Goal: Task Accomplishment & Management: Use online tool/utility

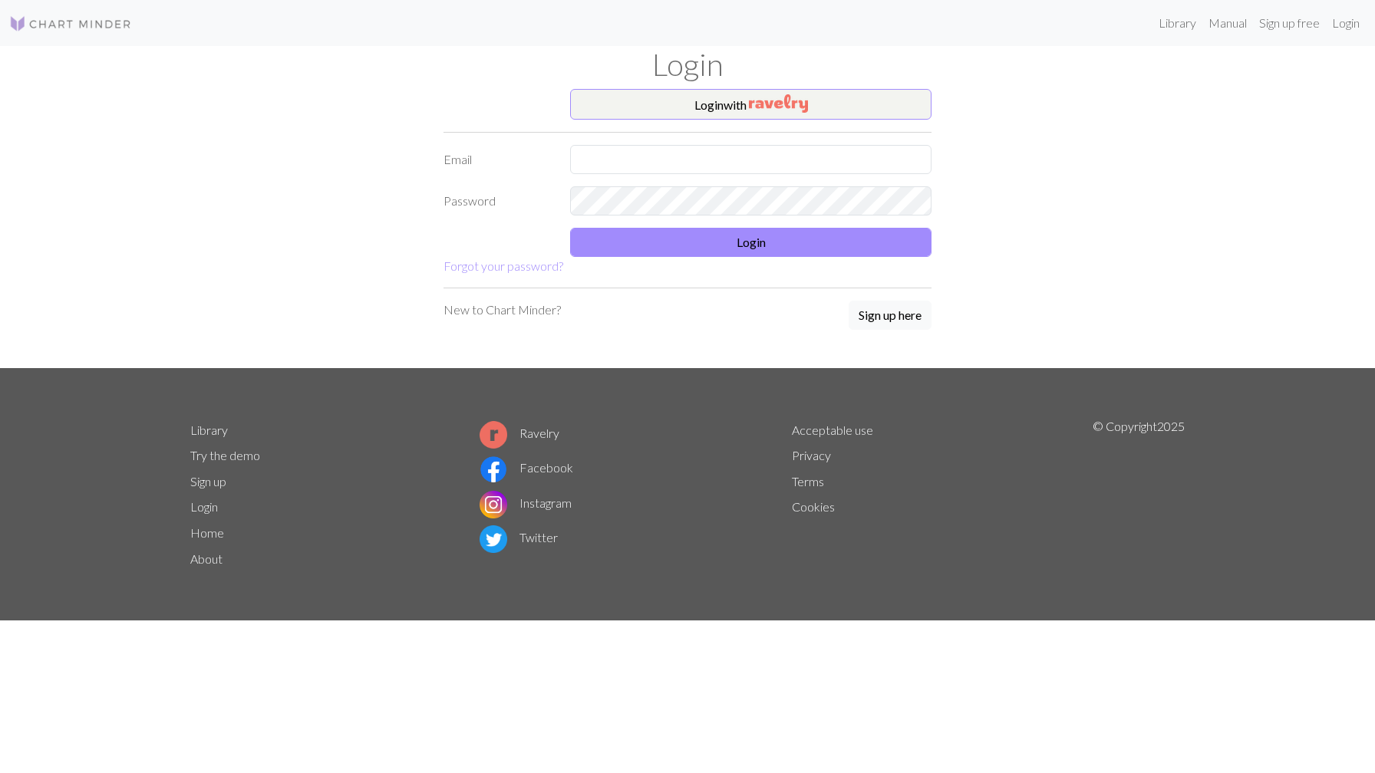
click at [679, 174] on form "Login with Email Password Login Forgot your password?" at bounding box center [687, 182] width 488 height 186
click at [685, 148] on input "text" at bounding box center [750, 159] width 361 height 29
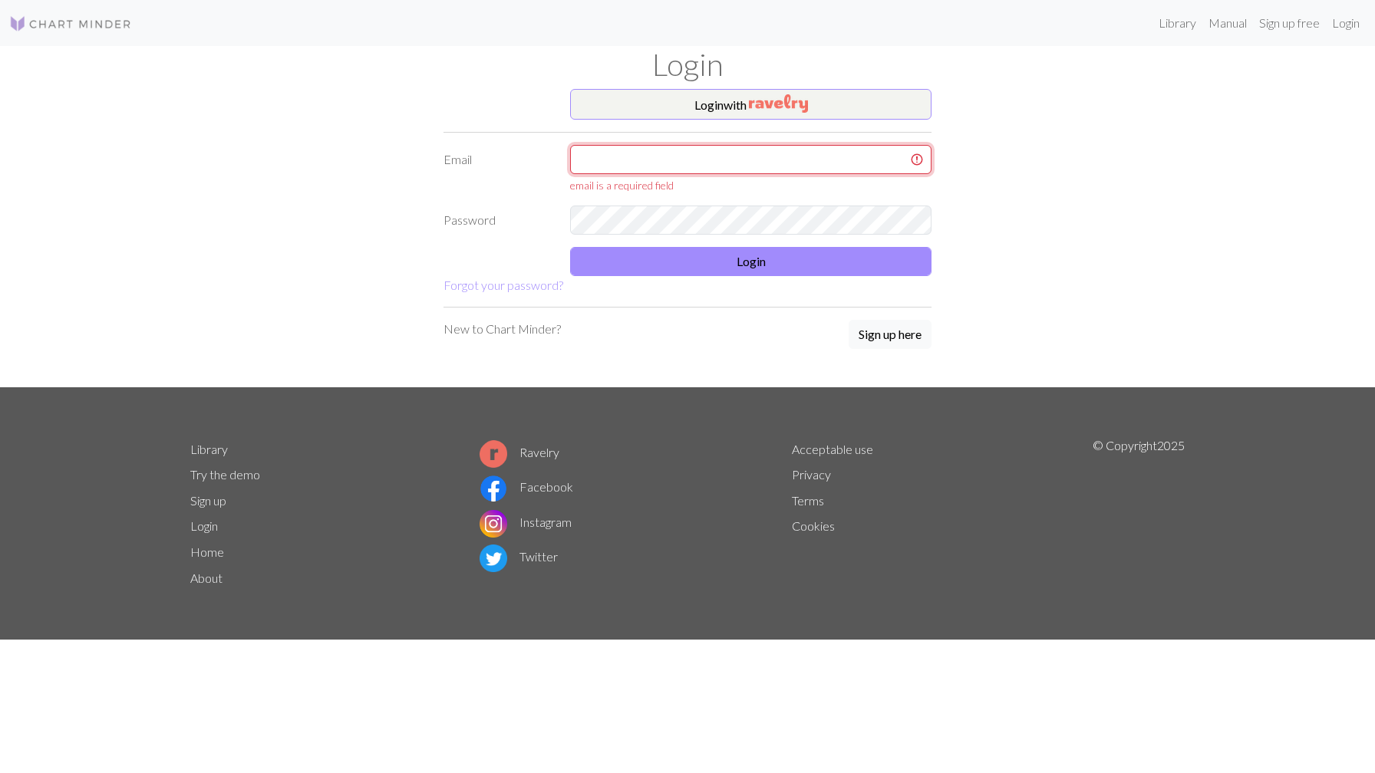
type input "[EMAIL_ADDRESS][DOMAIN_NAME]"
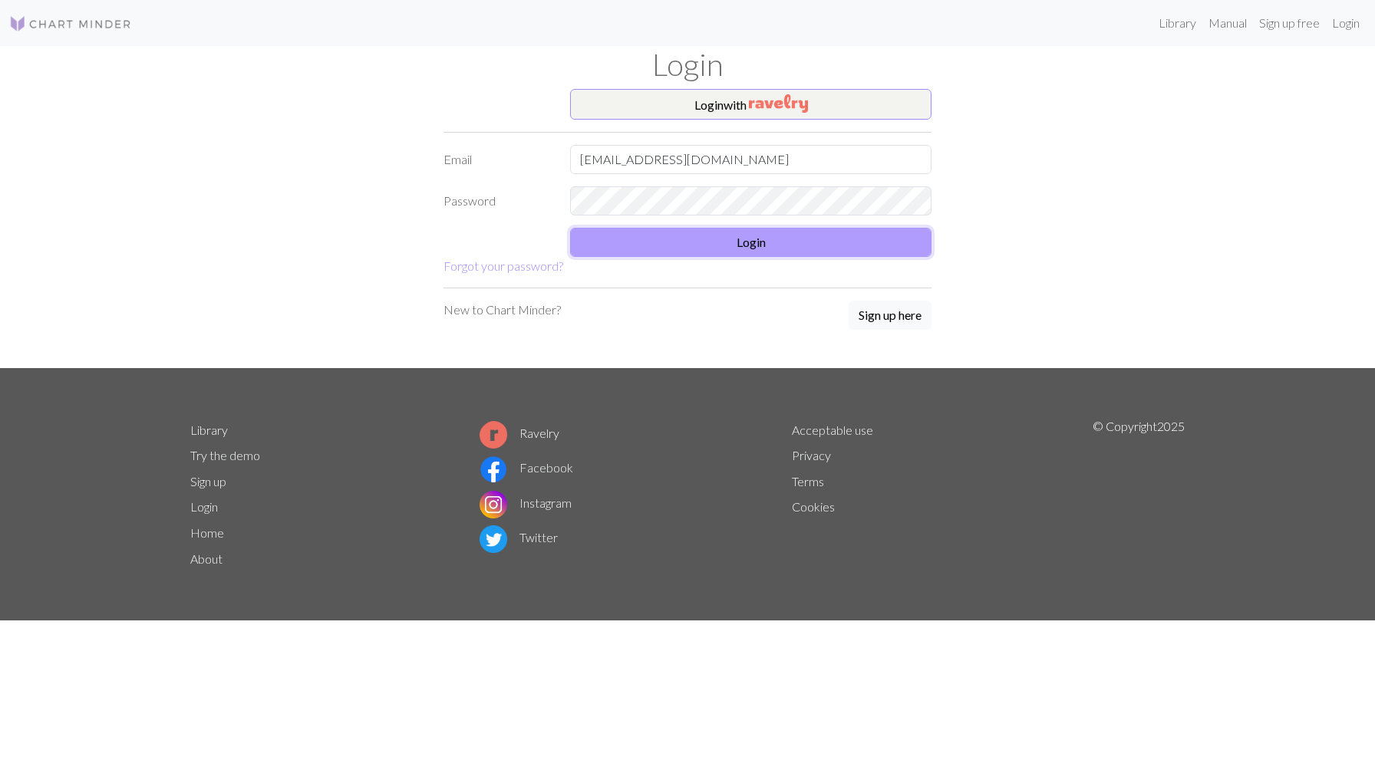
click at [693, 256] on button "Login" at bounding box center [750, 242] width 361 height 29
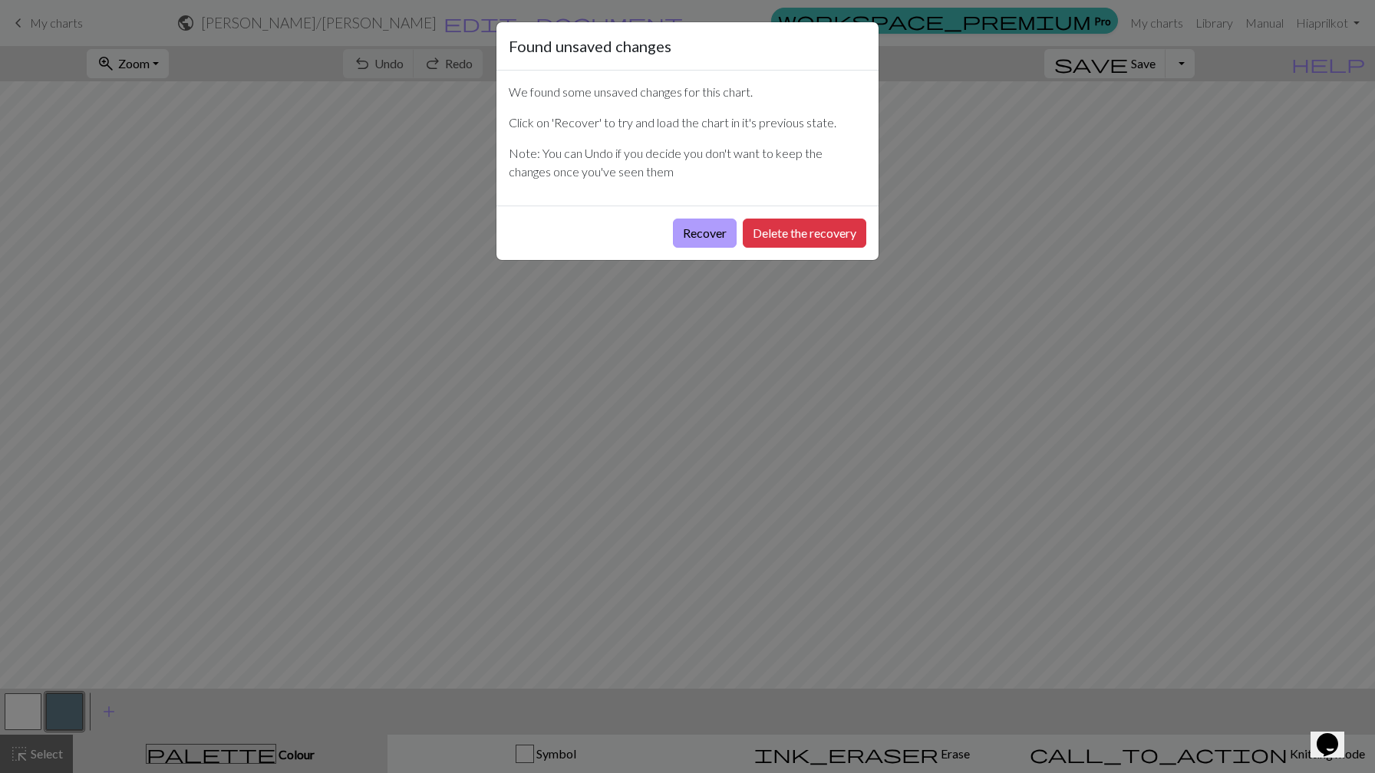
click at [727, 235] on button "Recover" at bounding box center [705, 233] width 64 height 29
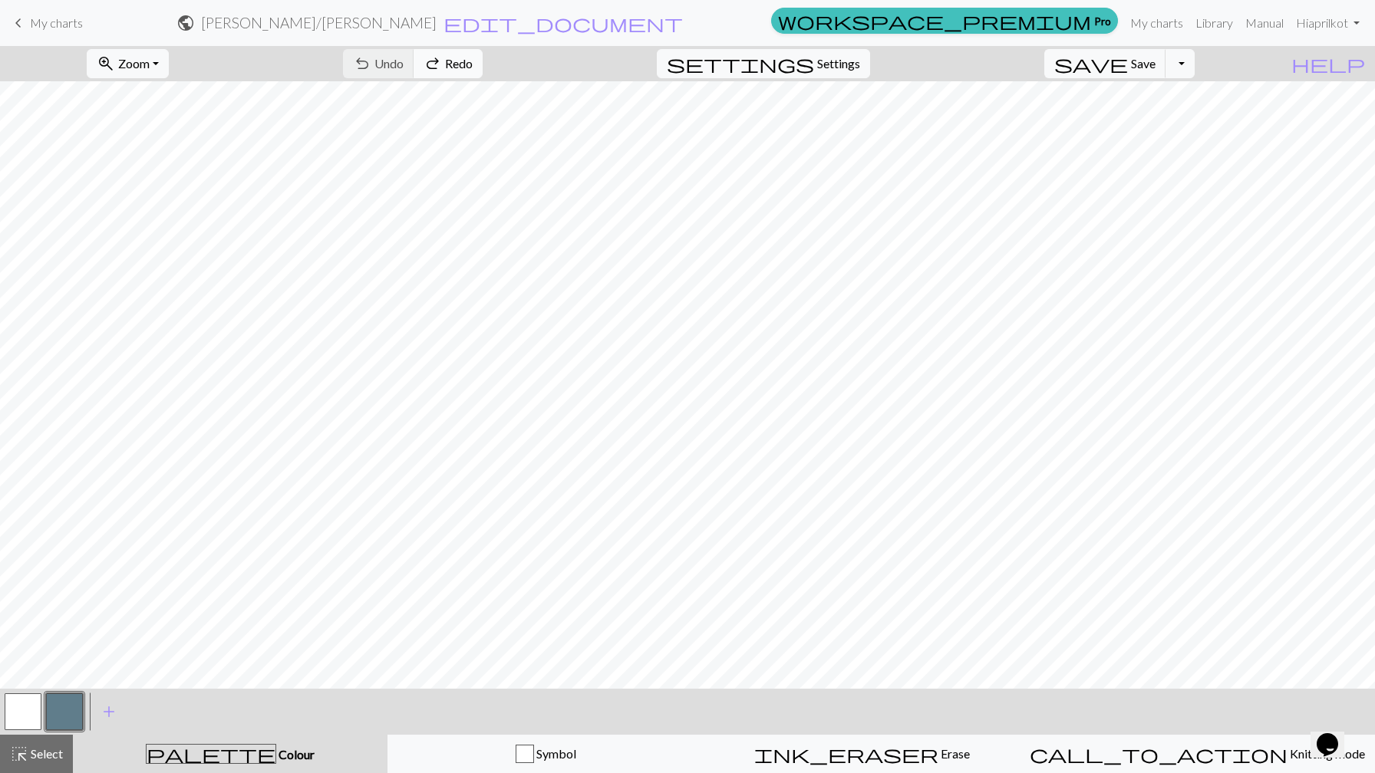
click at [473, 62] on span "Redo" at bounding box center [459, 63] width 28 height 15
click at [403, 60] on span "Undo" at bounding box center [388, 63] width 29 height 15
click at [471, 62] on div "undo Undo Undo redo Redo Redo" at bounding box center [412, 63] width 163 height 35
click at [442, 68] on span "redo" at bounding box center [432, 63] width 18 height 21
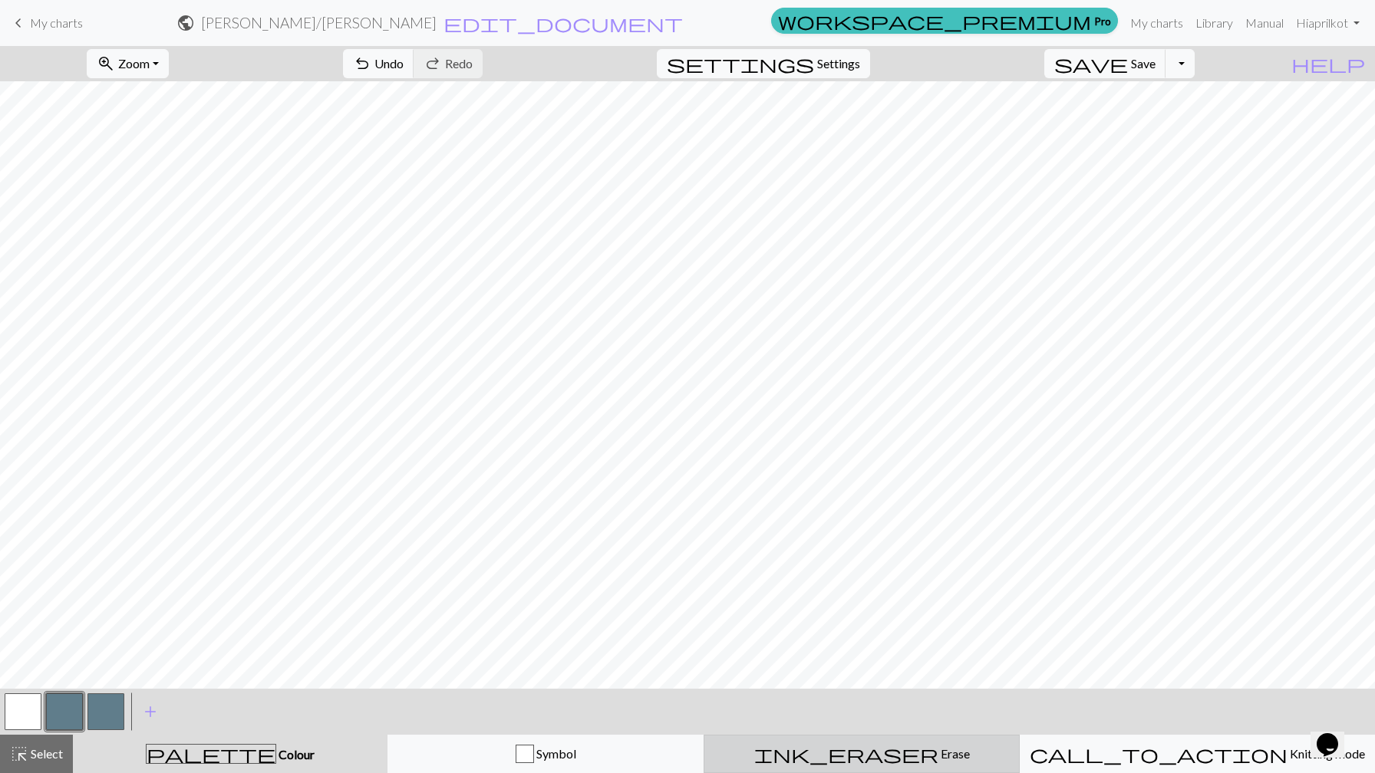
click at [889, 762] on div "ink_eraser Erase Erase" at bounding box center [861, 754] width 296 height 18
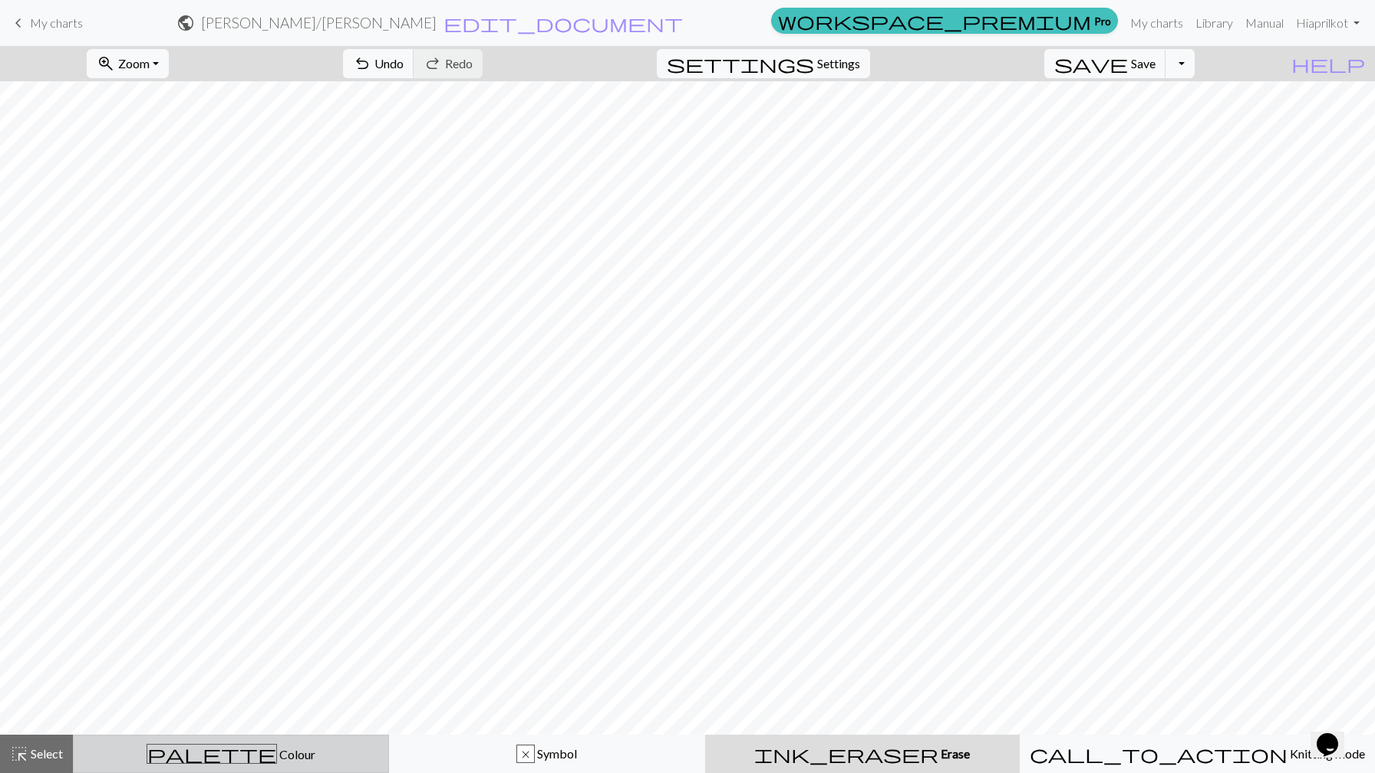
click at [252, 743] on button "palette Colour Colour" at bounding box center [231, 754] width 316 height 38
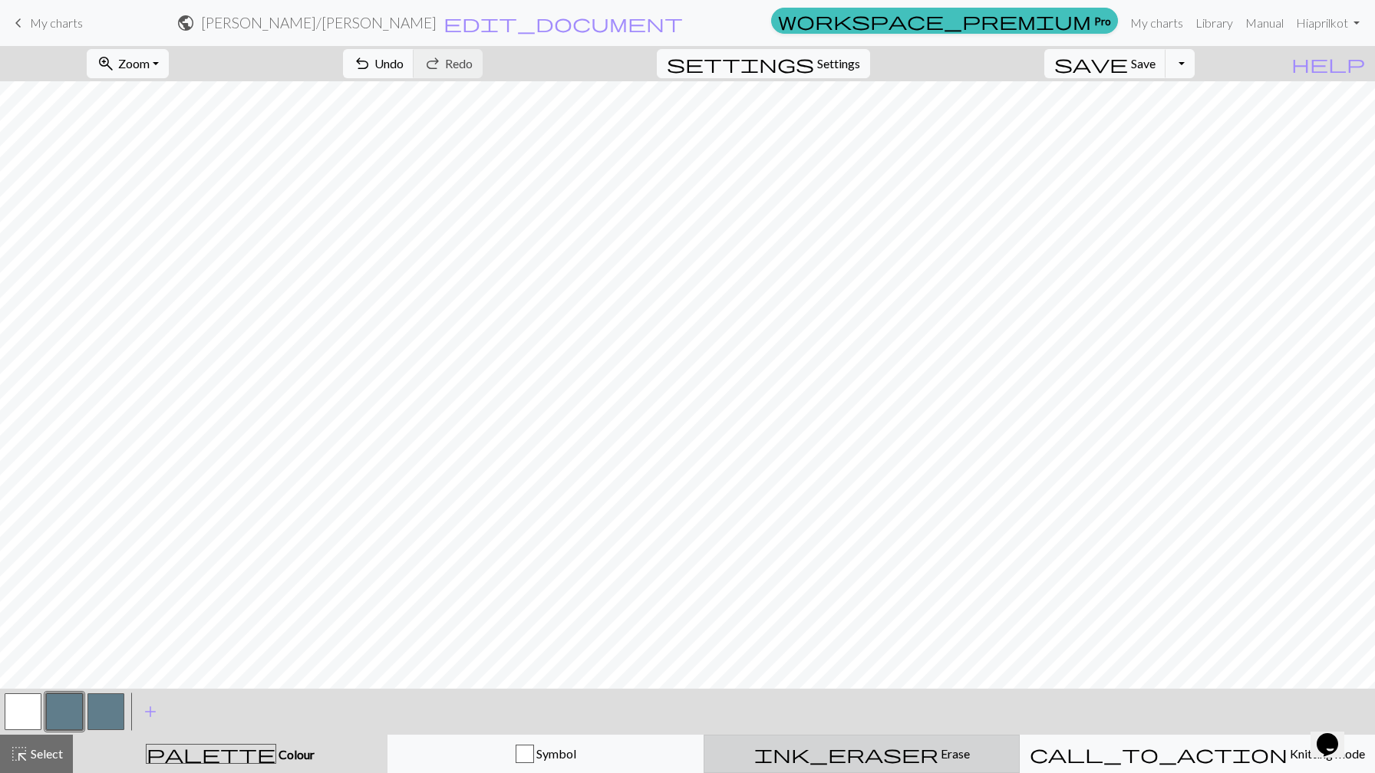
click at [938, 750] on span "Erase" at bounding box center [953, 753] width 31 height 15
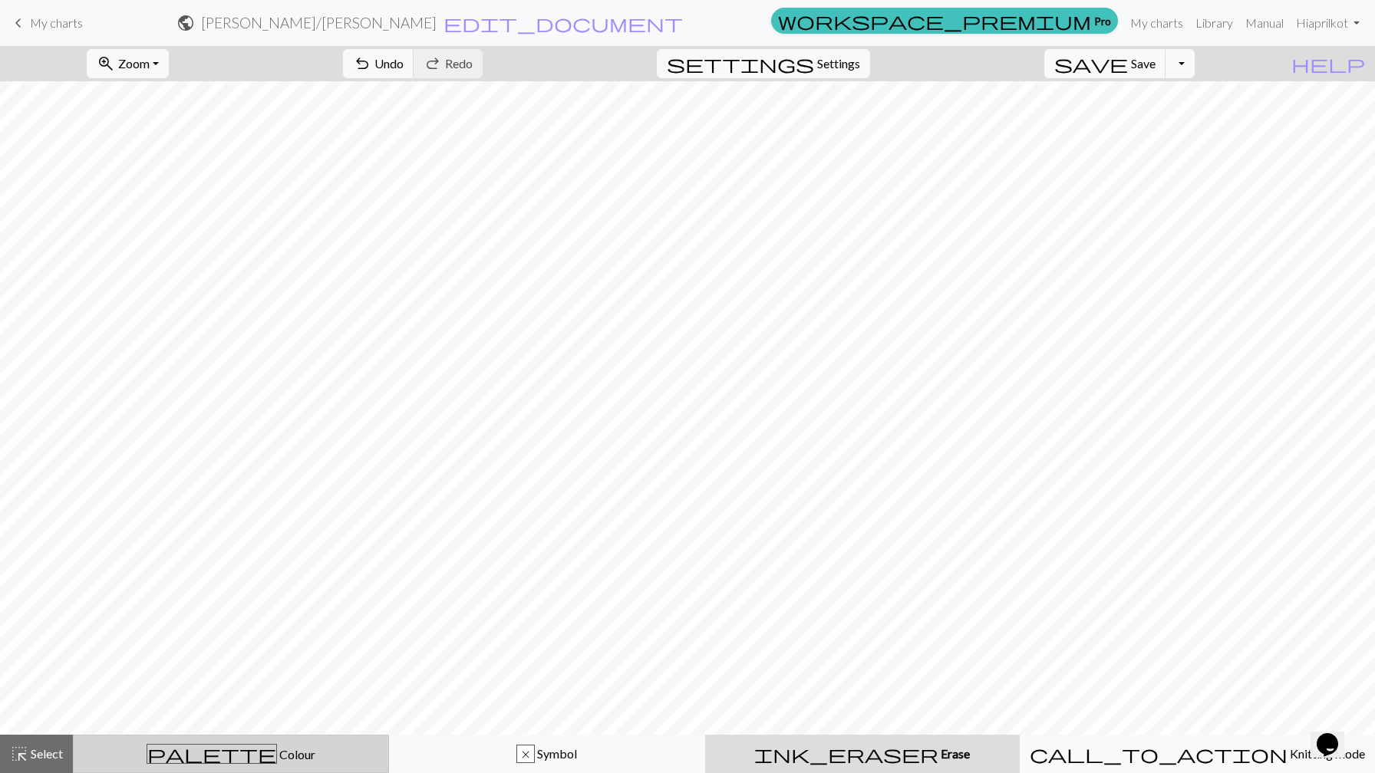
click at [339, 739] on button "palette Colour Colour" at bounding box center [231, 754] width 316 height 38
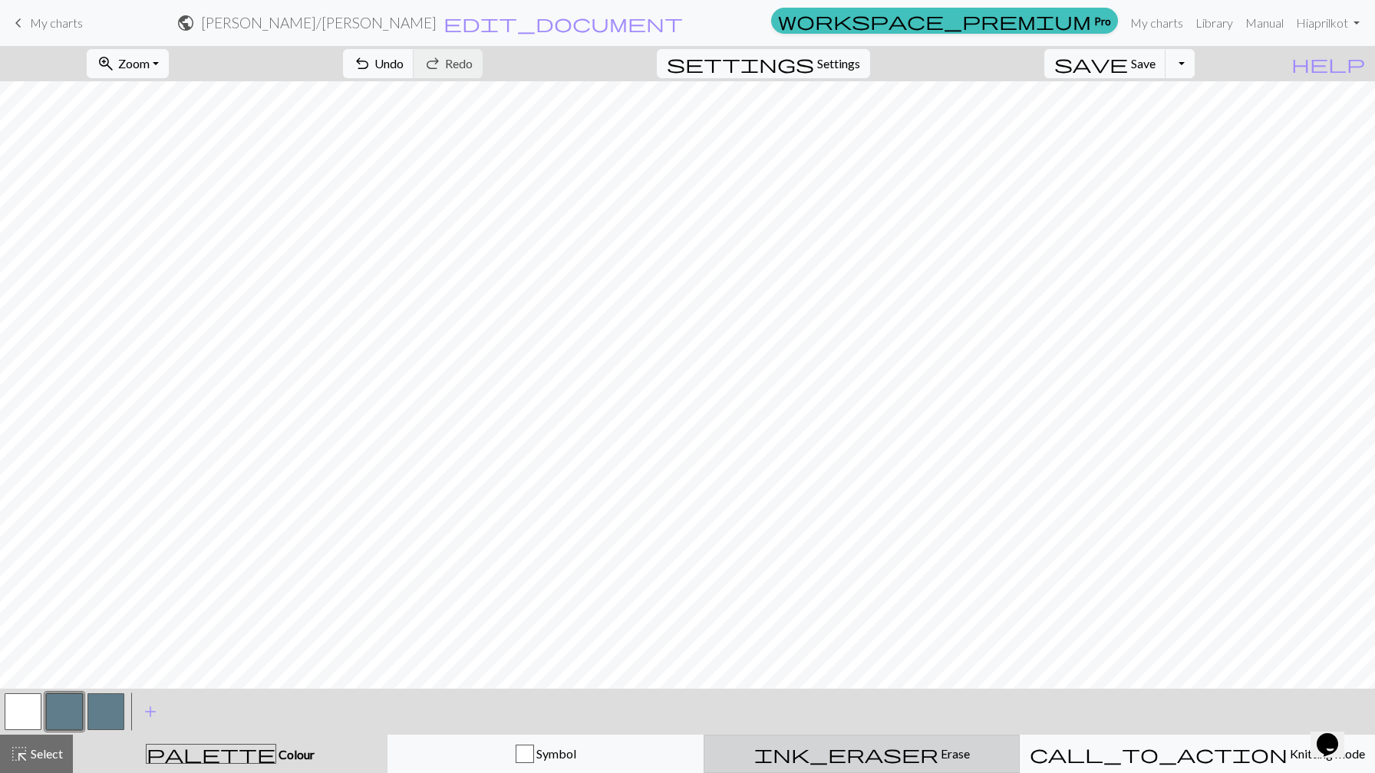
click at [938, 749] on span "Erase" at bounding box center [953, 753] width 31 height 15
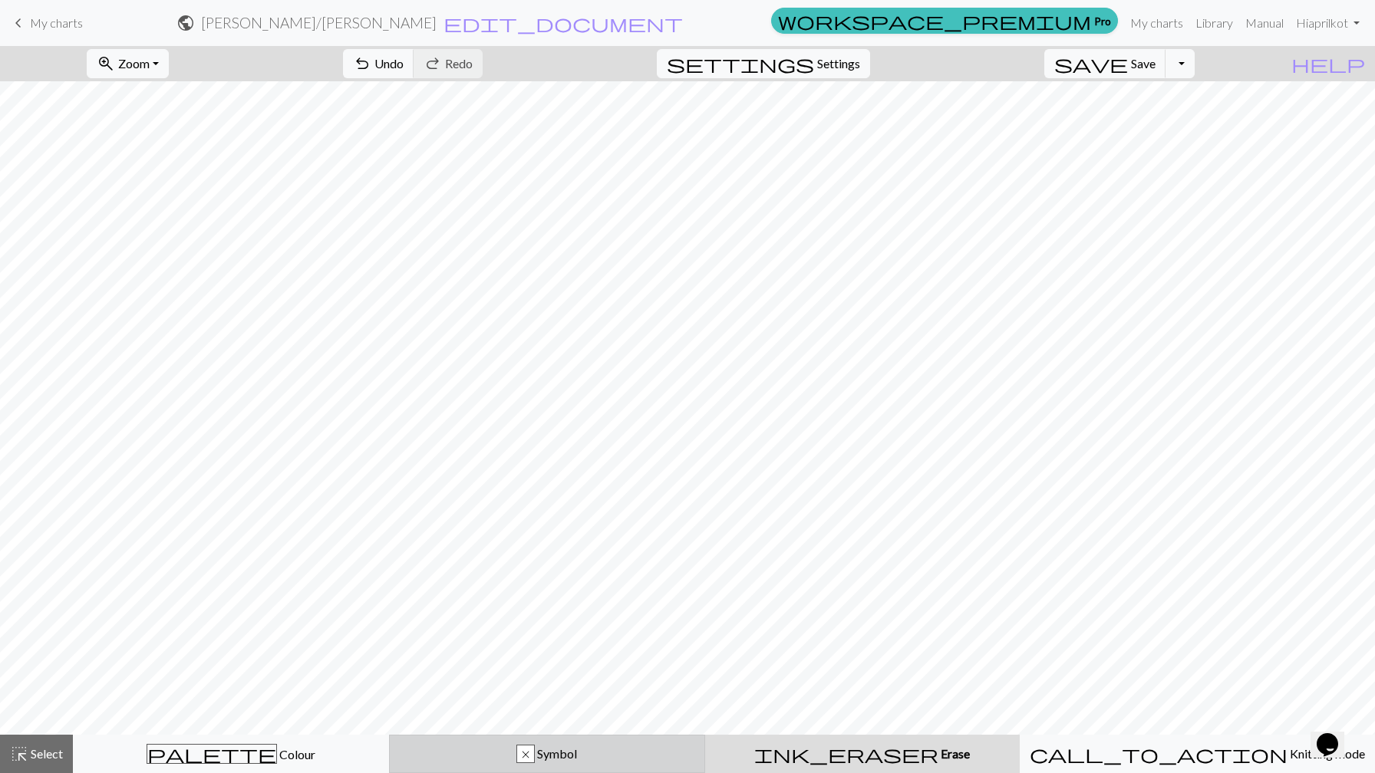
click at [545, 766] on button "x Symbol" at bounding box center [547, 754] width 316 height 38
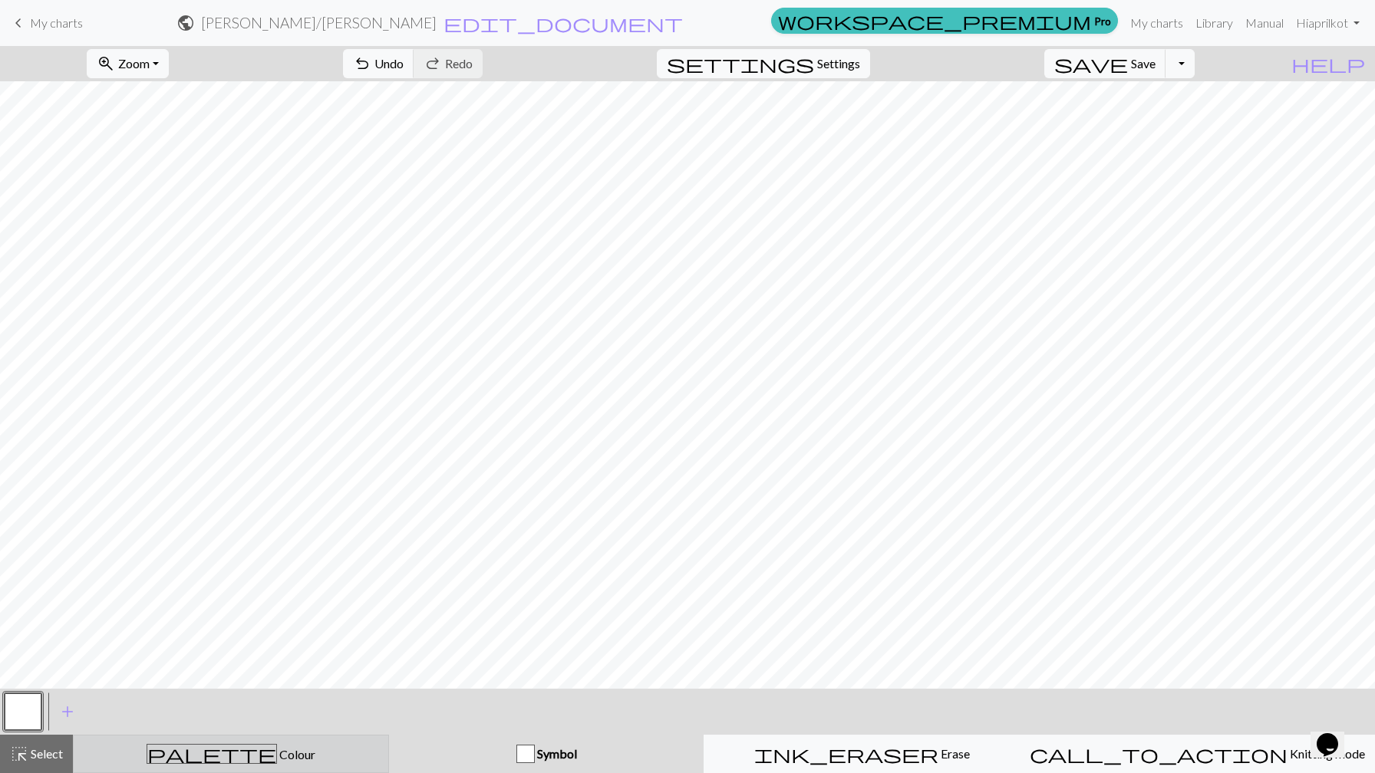
click at [329, 742] on button "palette Colour Colour" at bounding box center [231, 754] width 316 height 38
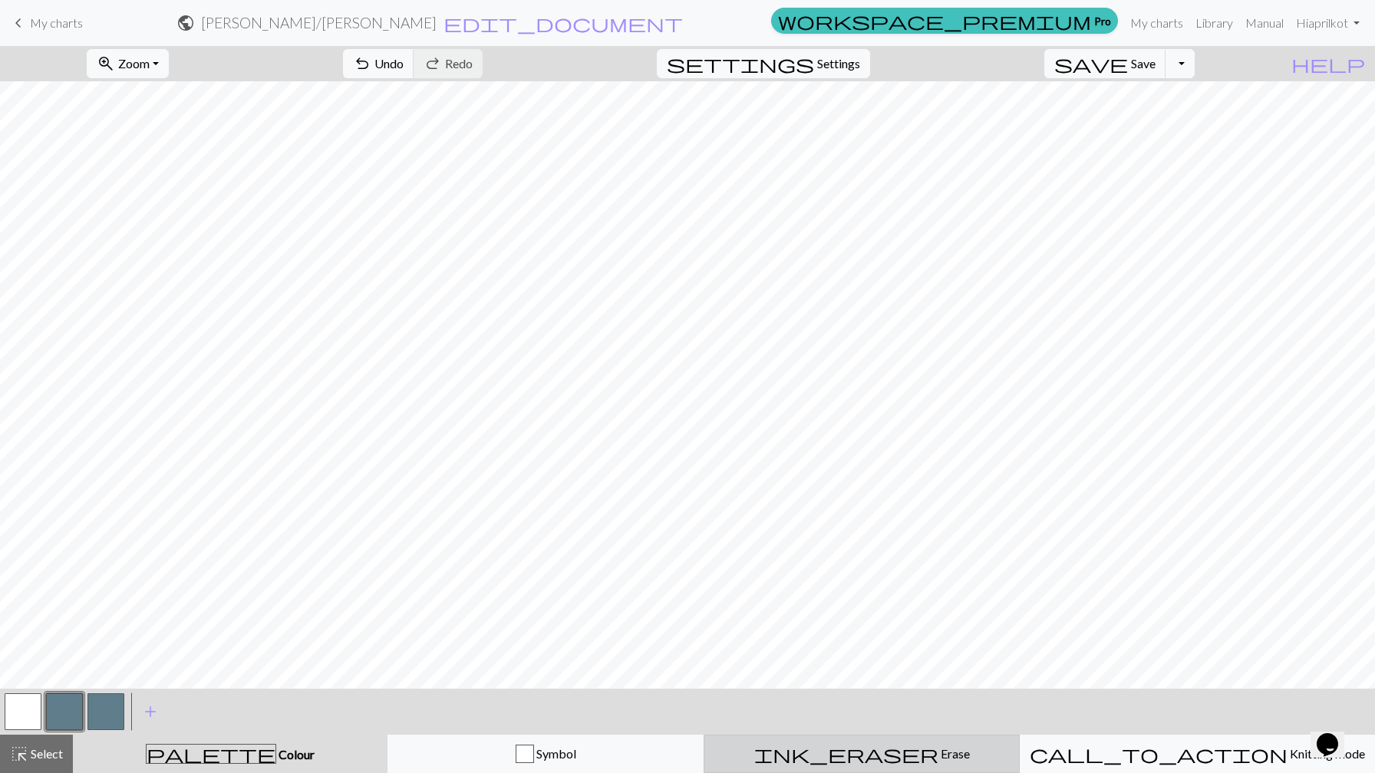
click at [938, 756] on span "Erase" at bounding box center [953, 753] width 31 height 15
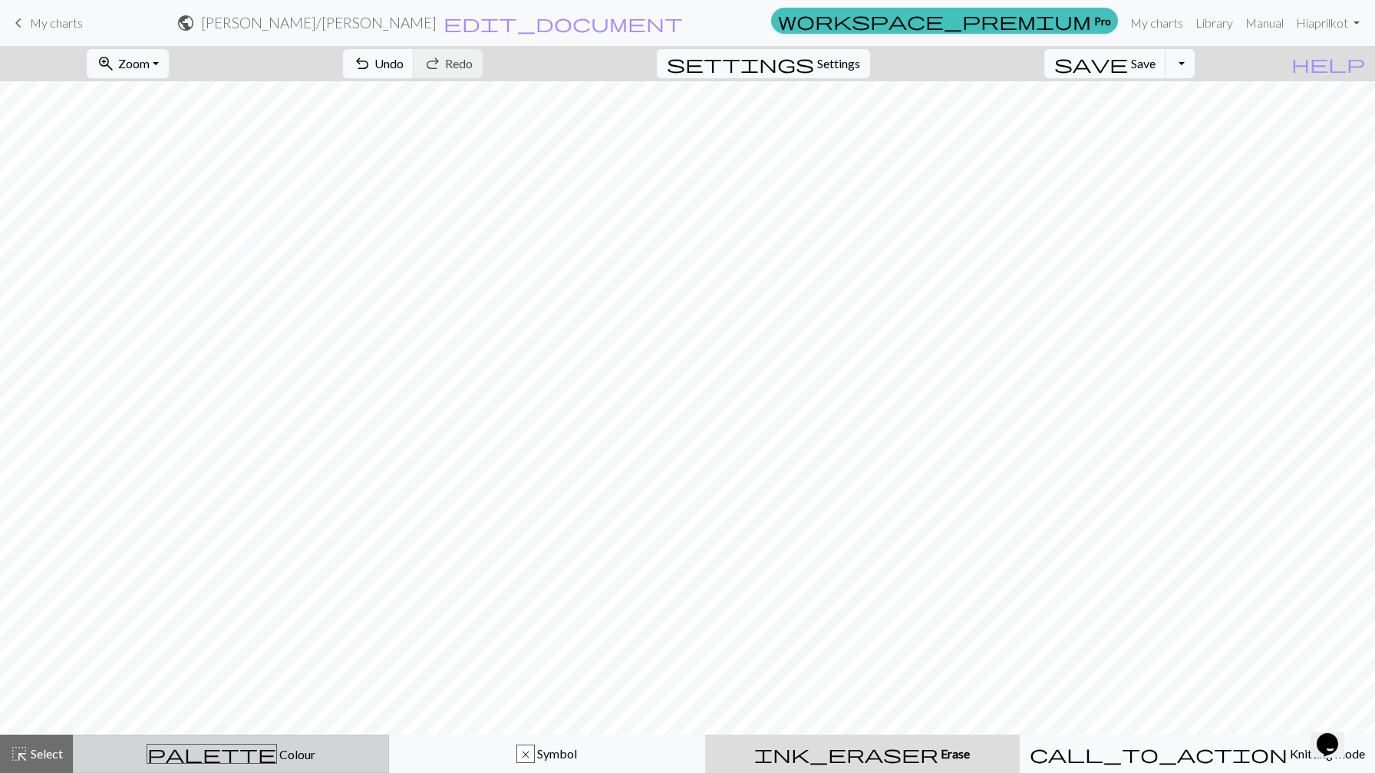
click at [291, 757] on div "palette Colour Colour" at bounding box center [231, 754] width 296 height 20
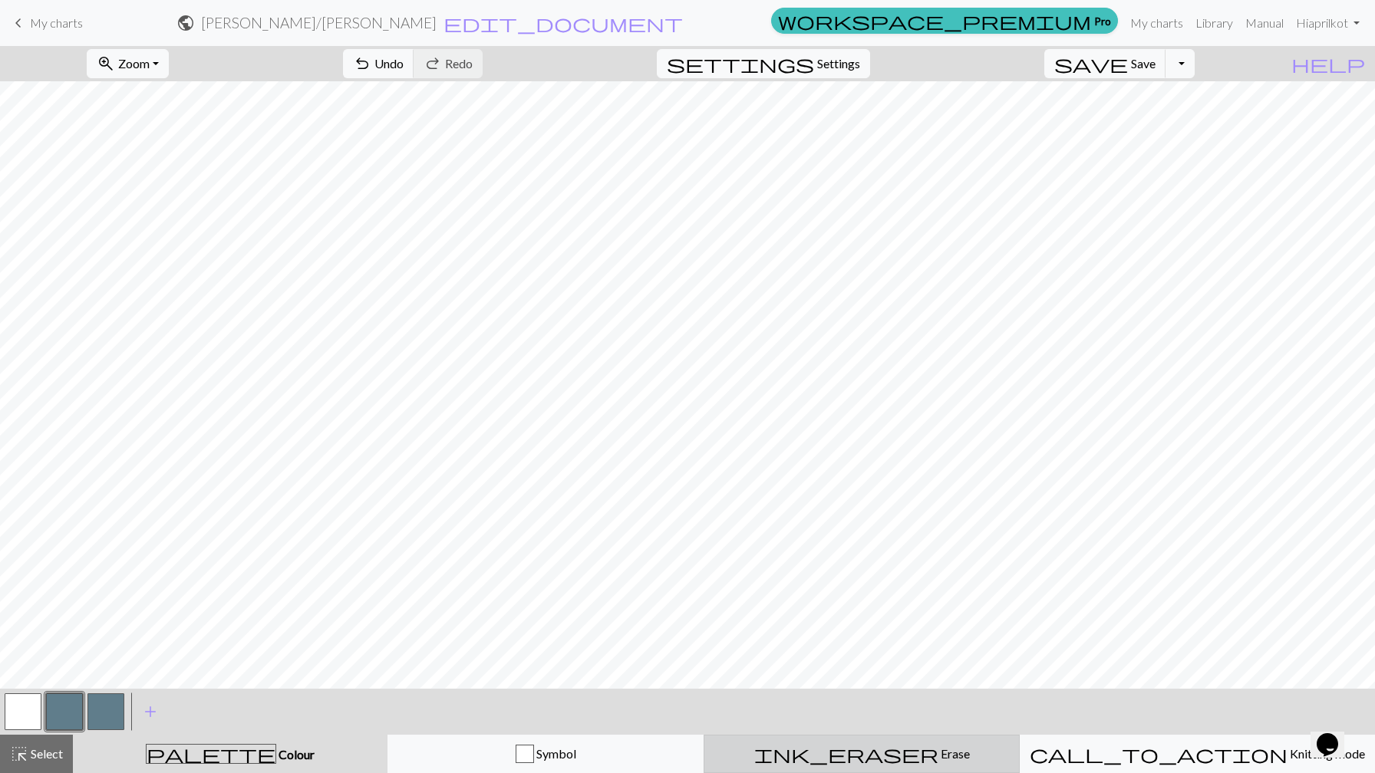
click at [860, 747] on div "ink_eraser Erase Erase" at bounding box center [861, 754] width 296 height 18
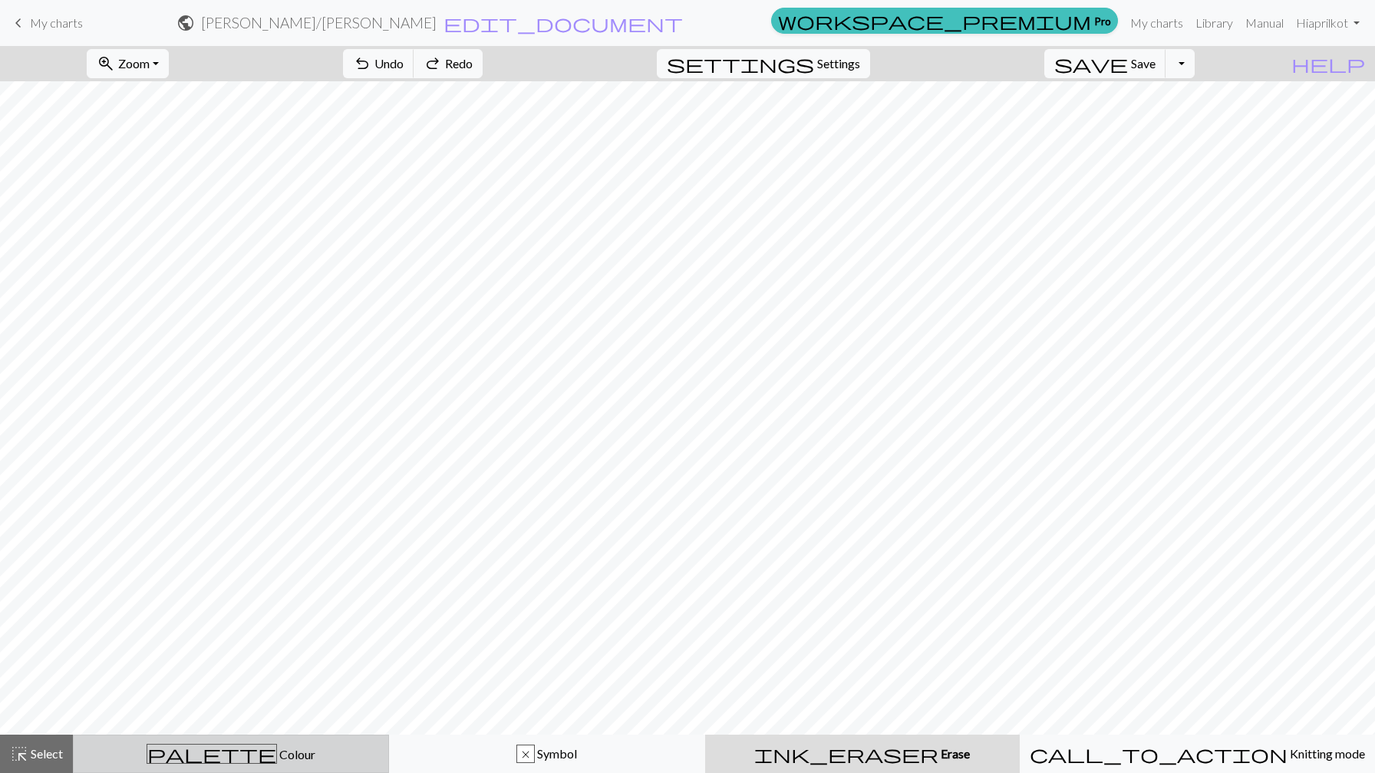
click at [277, 756] on span "Colour" at bounding box center [296, 754] width 38 height 15
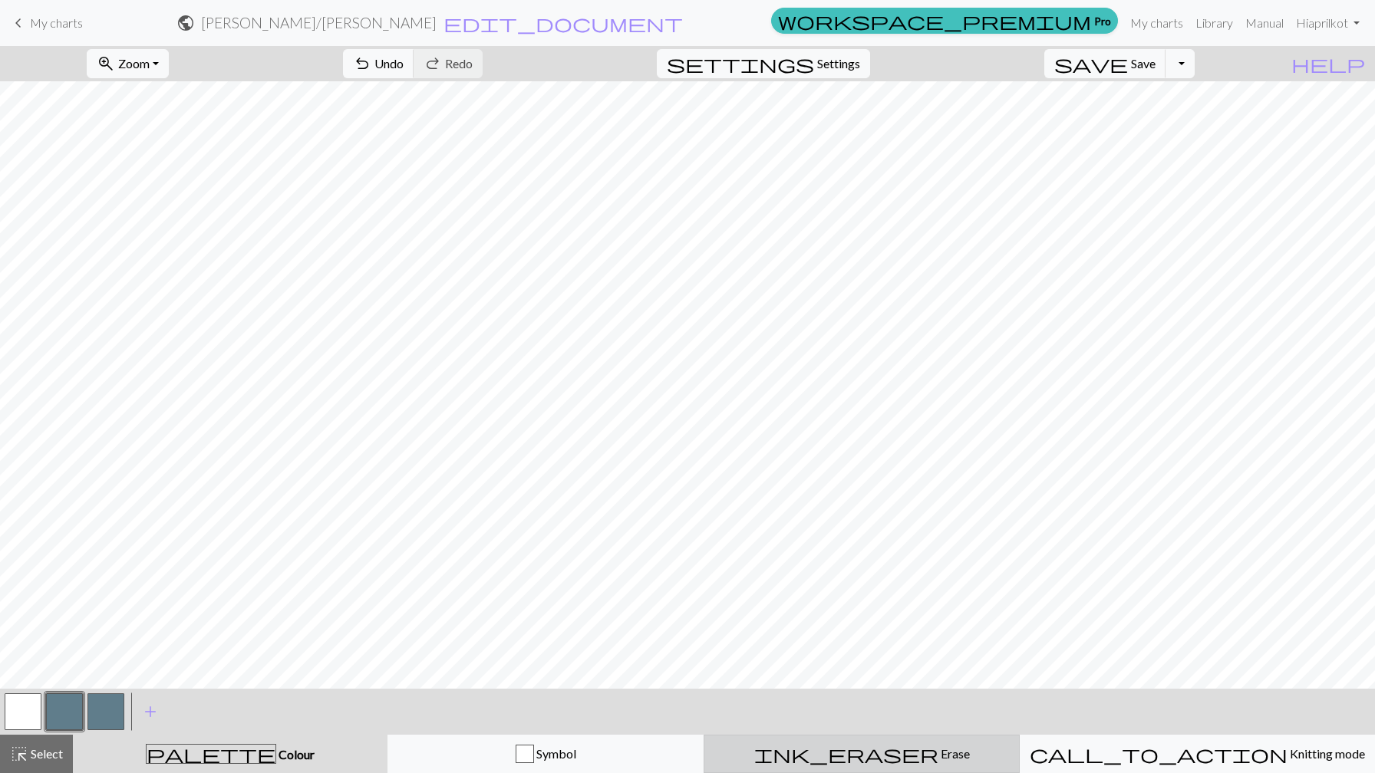
click at [938, 753] on span "Erase" at bounding box center [953, 753] width 31 height 15
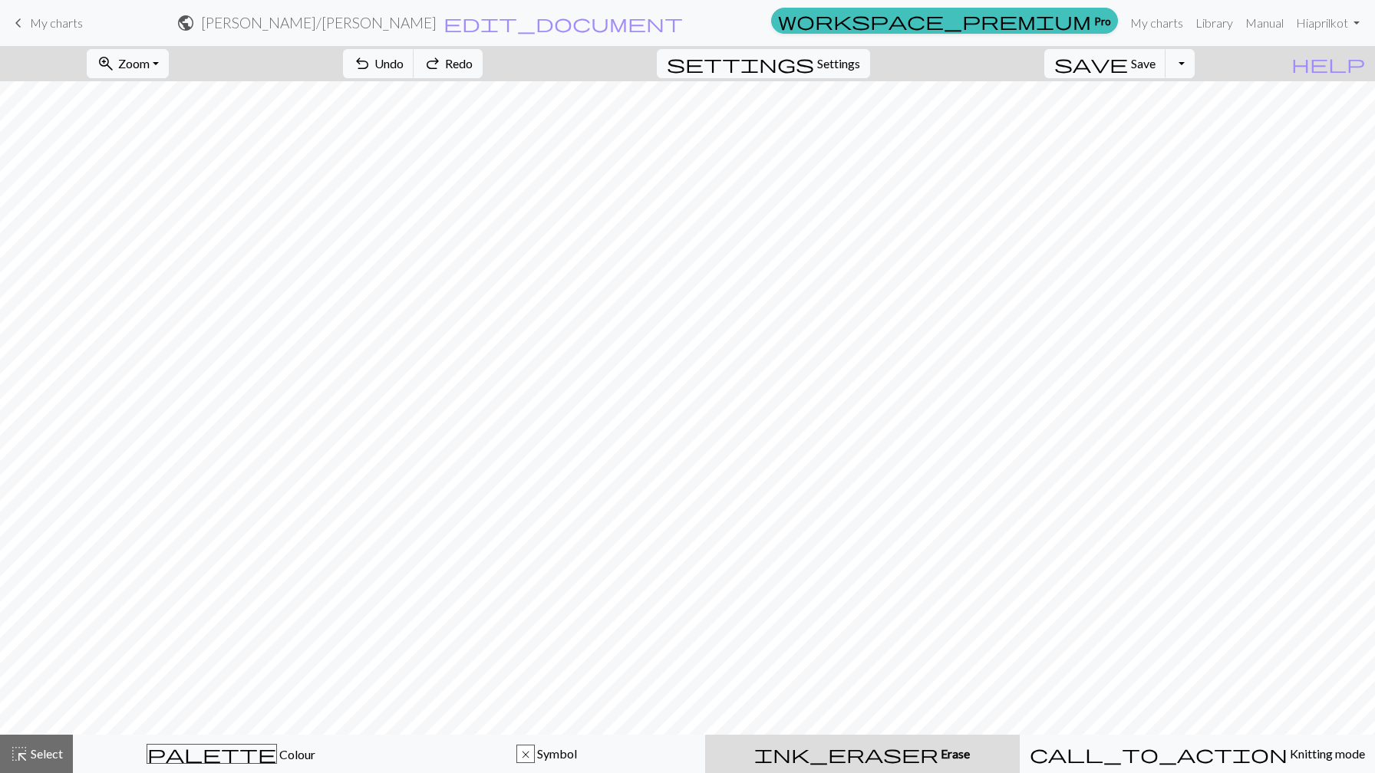
click at [837, 749] on div "ink_eraser Erase Erase" at bounding box center [862, 754] width 296 height 18
click at [305, 743] on button "palette Colour Colour" at bounding box center [231, 754] width 316 height 38
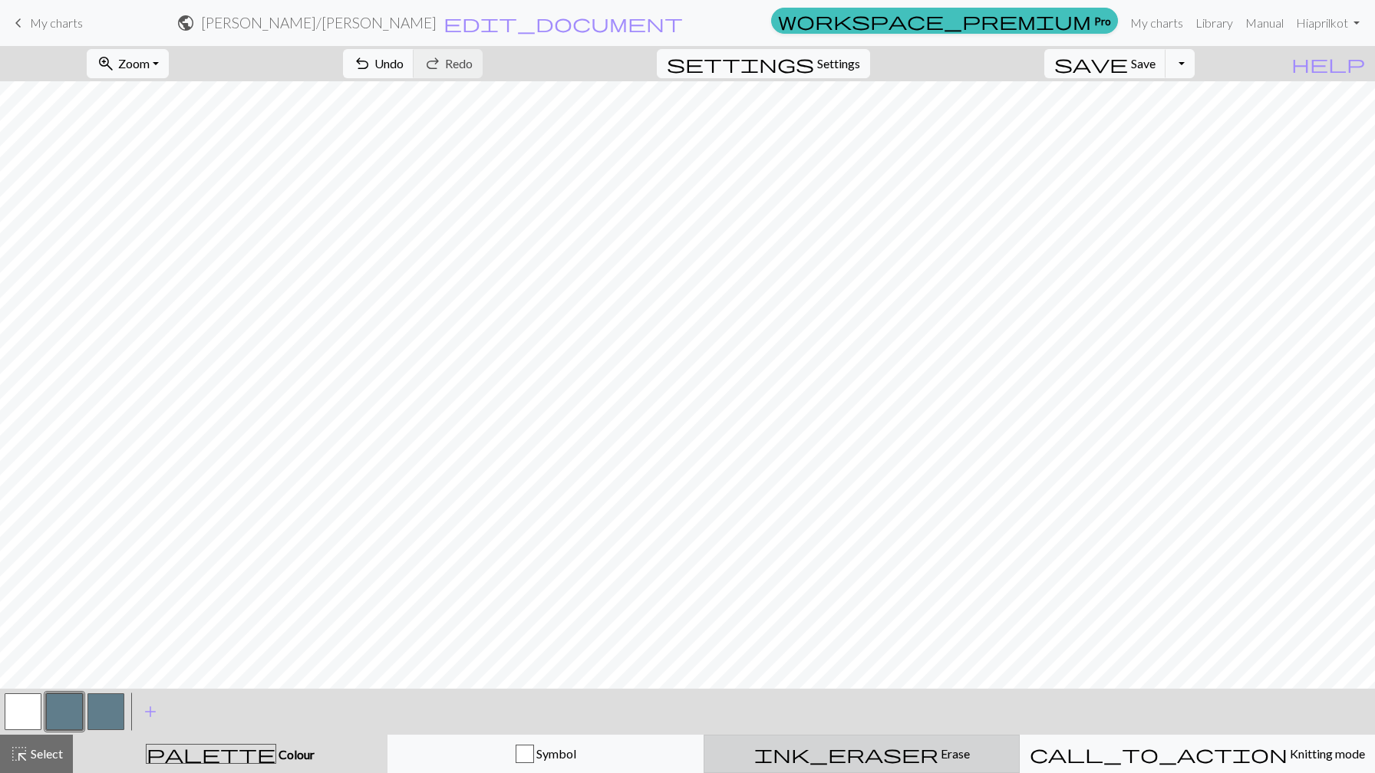
click at [938, 756] on span "Erase" at bounding box center [953, 753] width 31 height 15
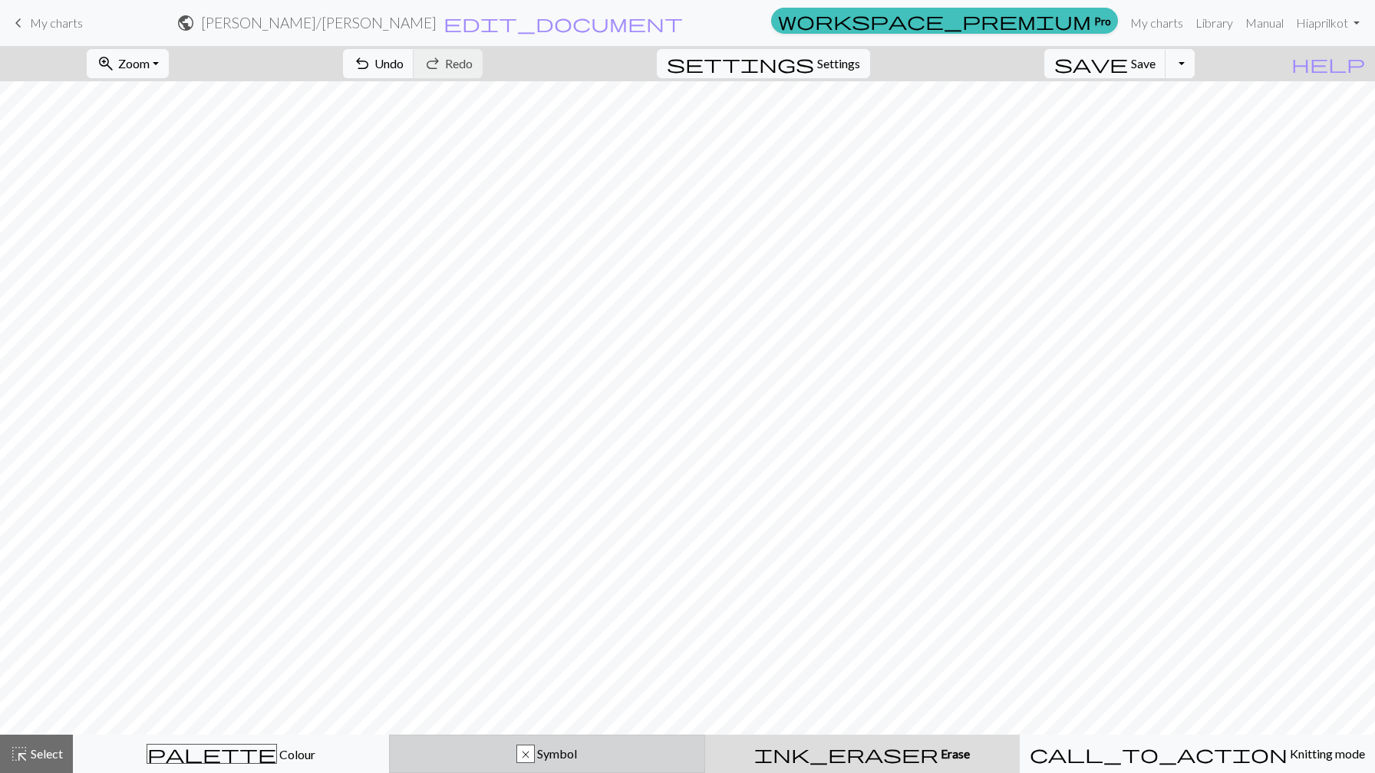
click at [666, 758] on div "x Symbol" at bounding box center [547, 754] width 296 height 18
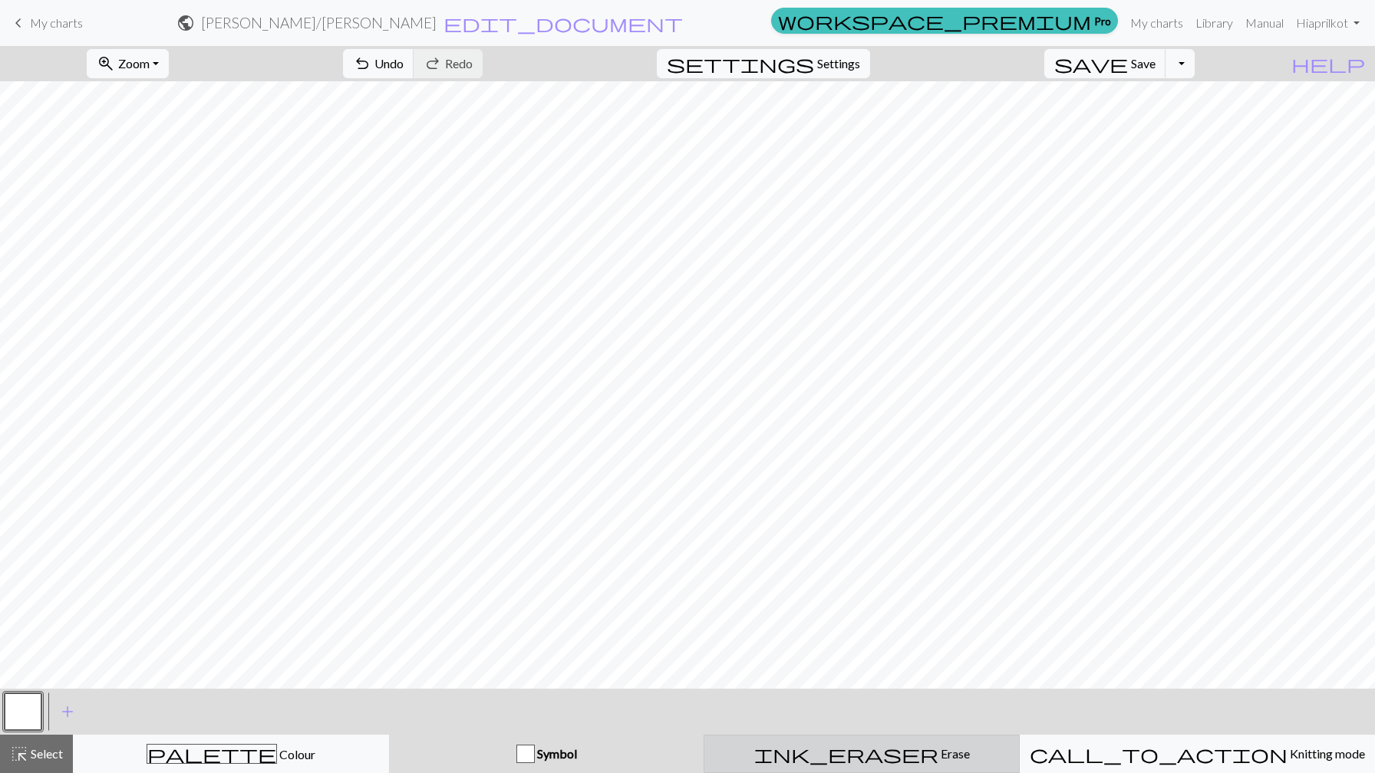
click at [861, 755] on span "ink_eraser" at bounding box center [846, 753] width 184 height 21
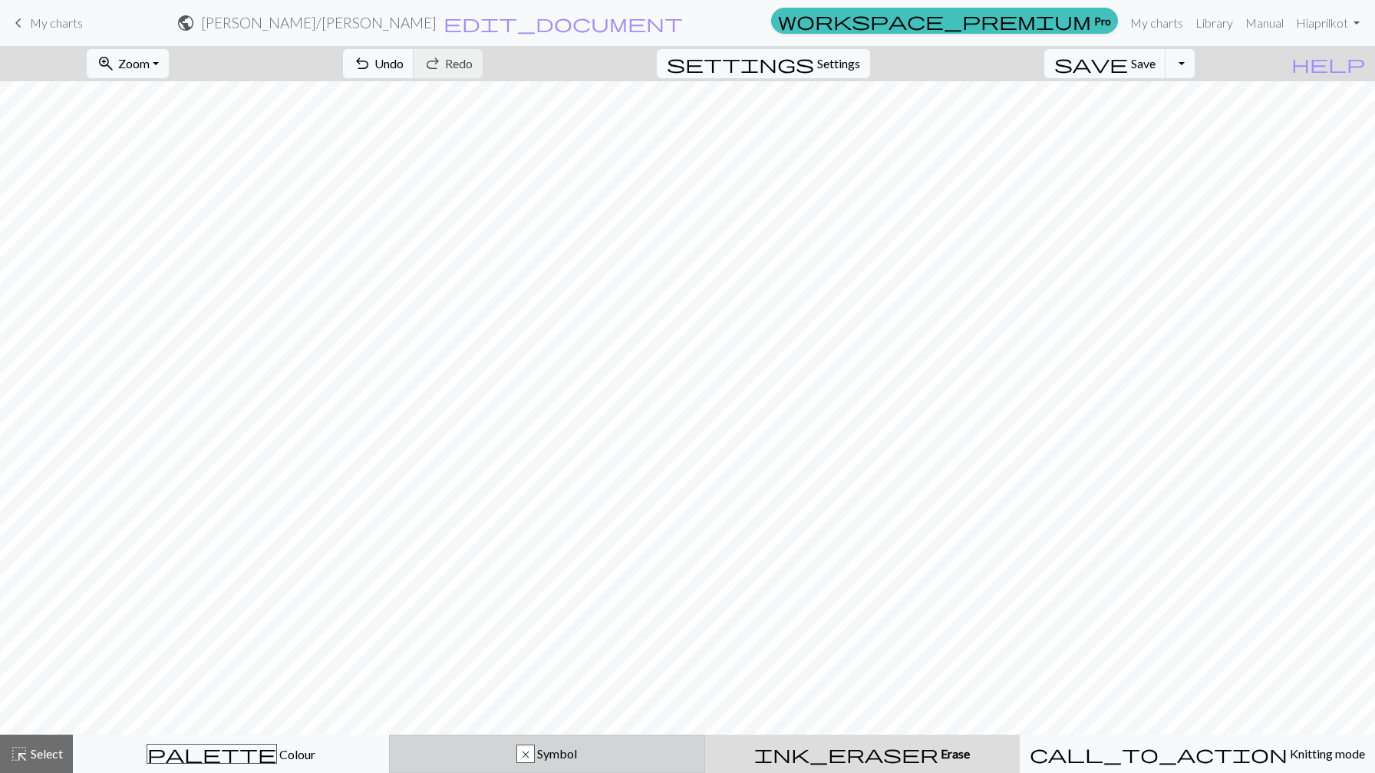
click at [643, 745] on div "x Symbol" at bounding box center [547, 754] width 296 height 18
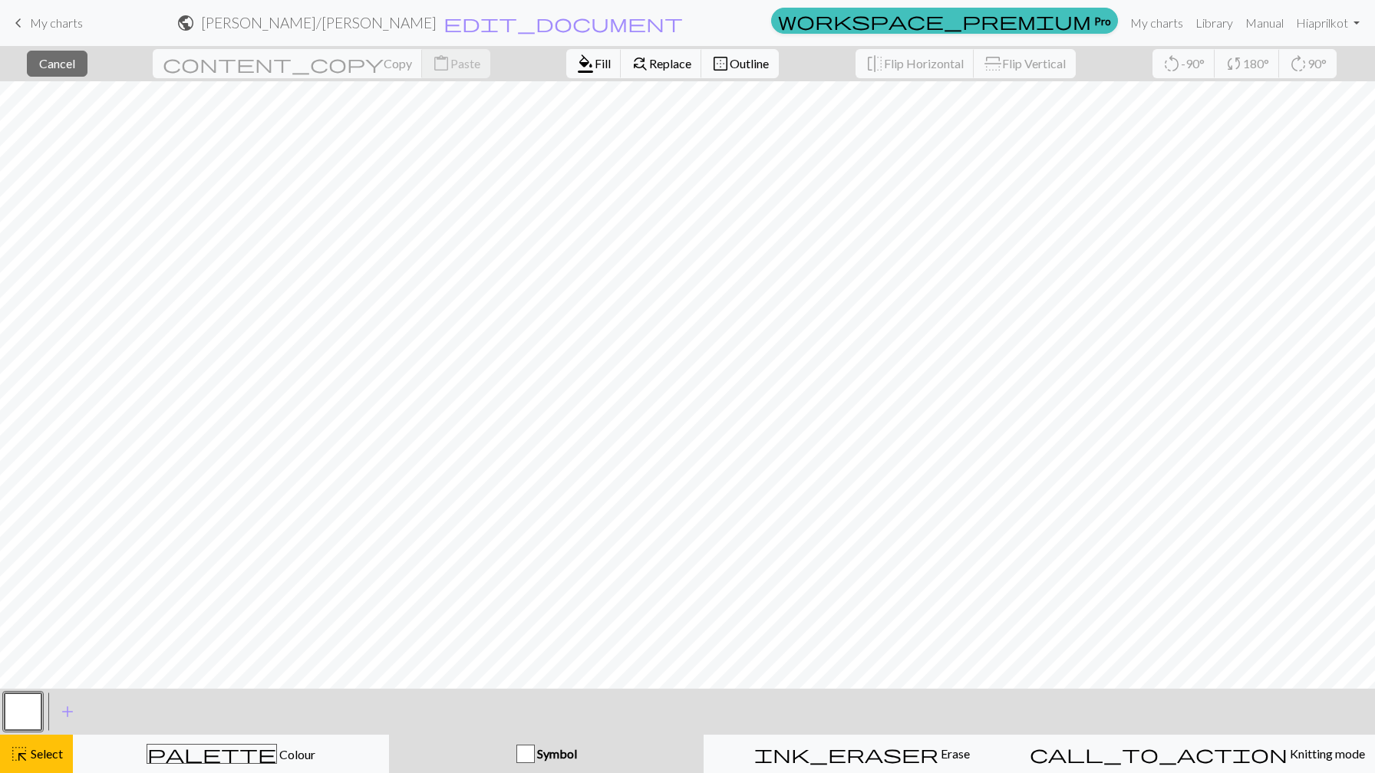
click at [640, 750] on div "Symbol" at bounding box center [546, 754] width 296 height 18
click at [58, 748] on span "Select" at bounding box center [45, 753] width 35 height 15
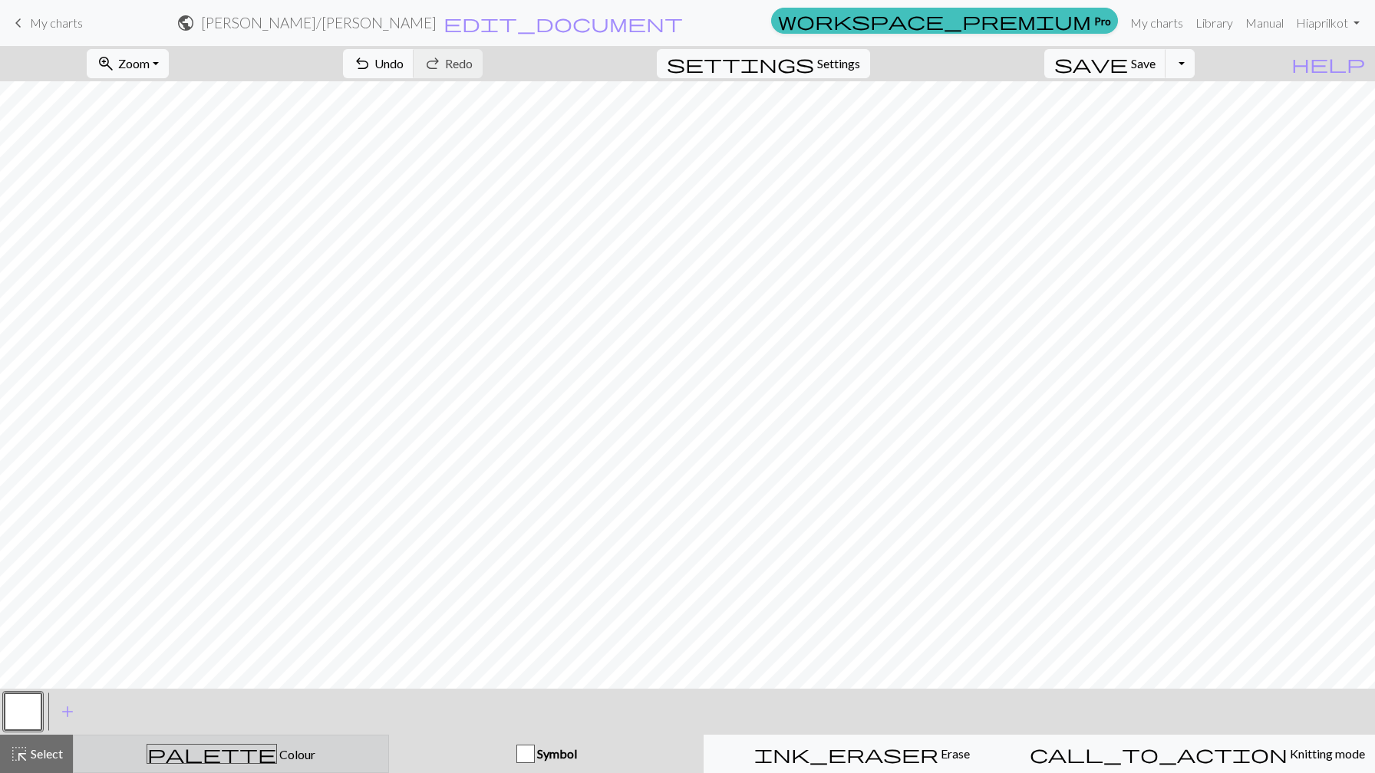
click at [276, 755] on div "palette Colour Colour" at bounding box center [231, 754] width 296 height 20
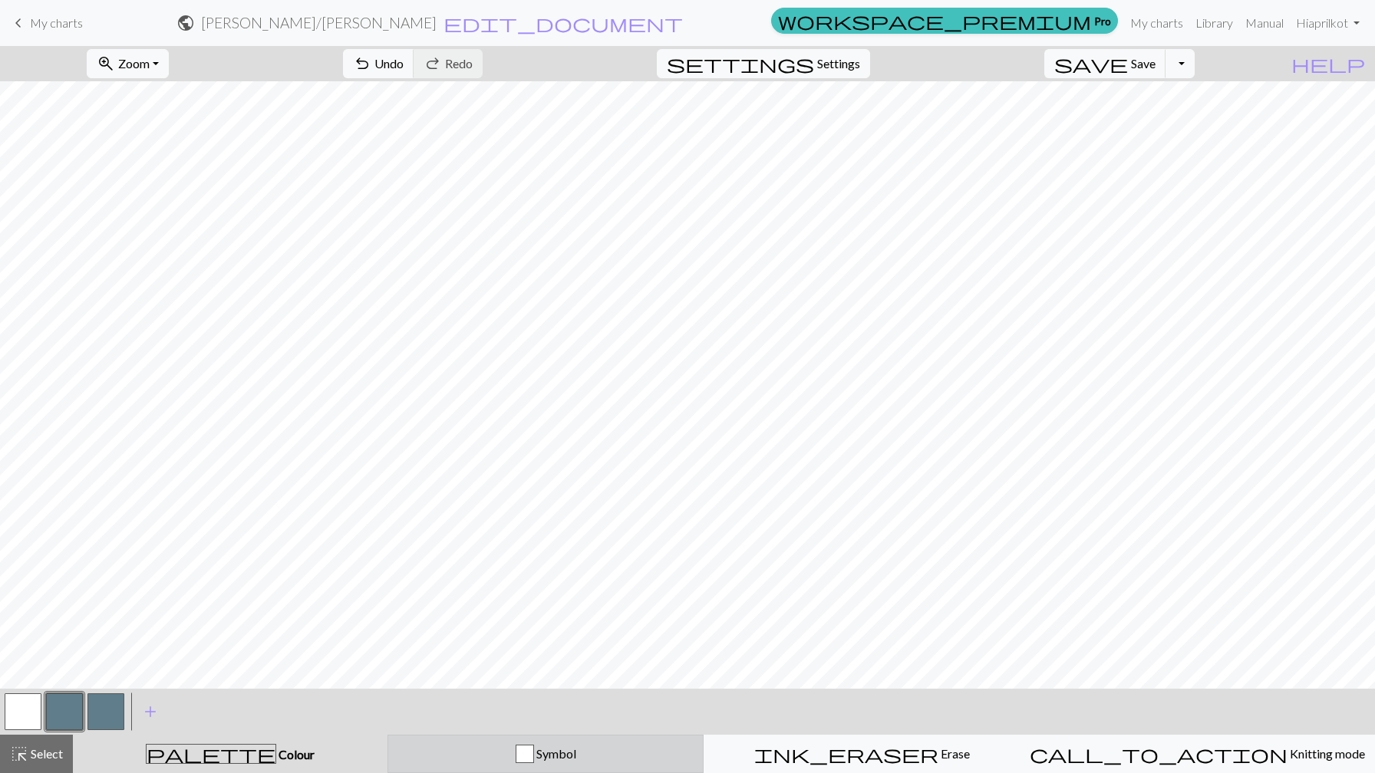
click at [592, 759] on div "Symbol" at bounding box center [545, 754] width 296 height 18
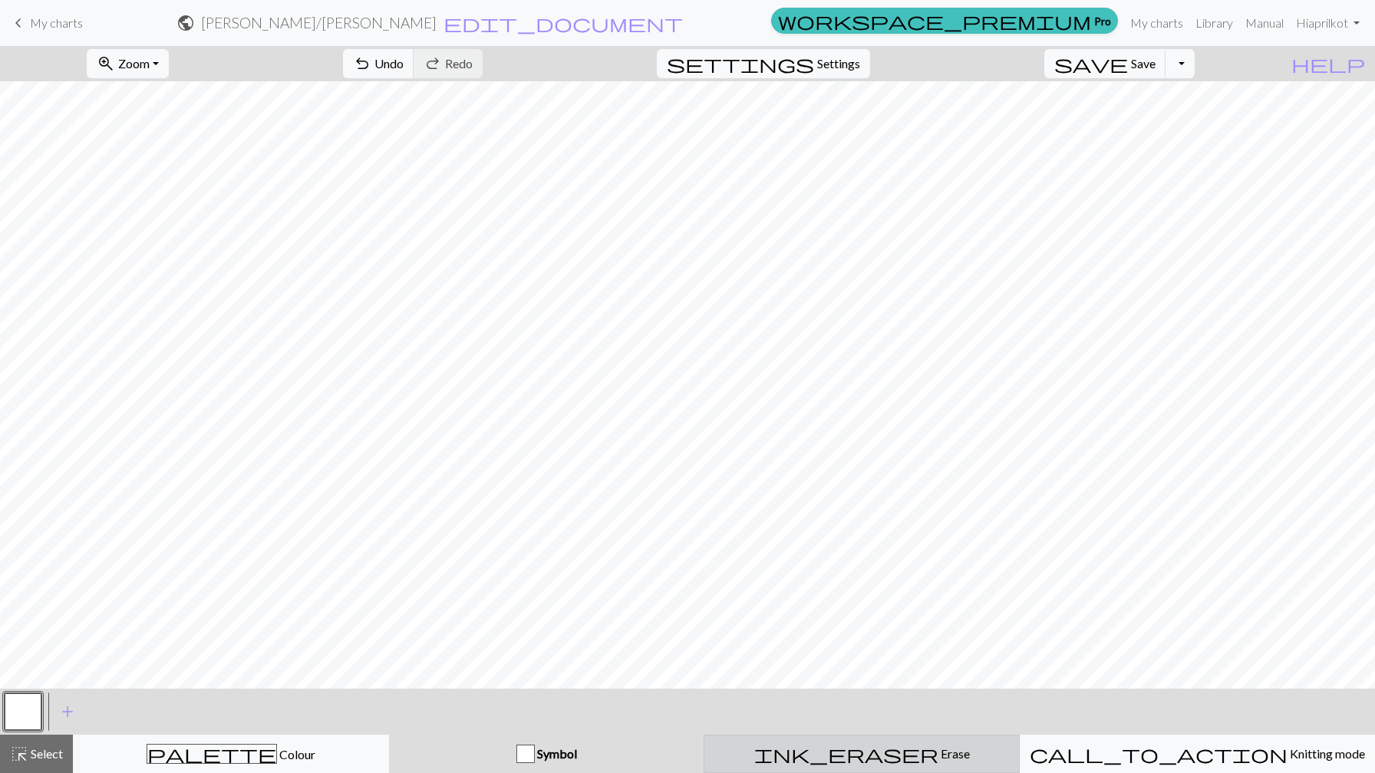
click at [808, 745] on div "ink_eraser Erase Erase" at bounding box center [861, 754] width 296 height 18
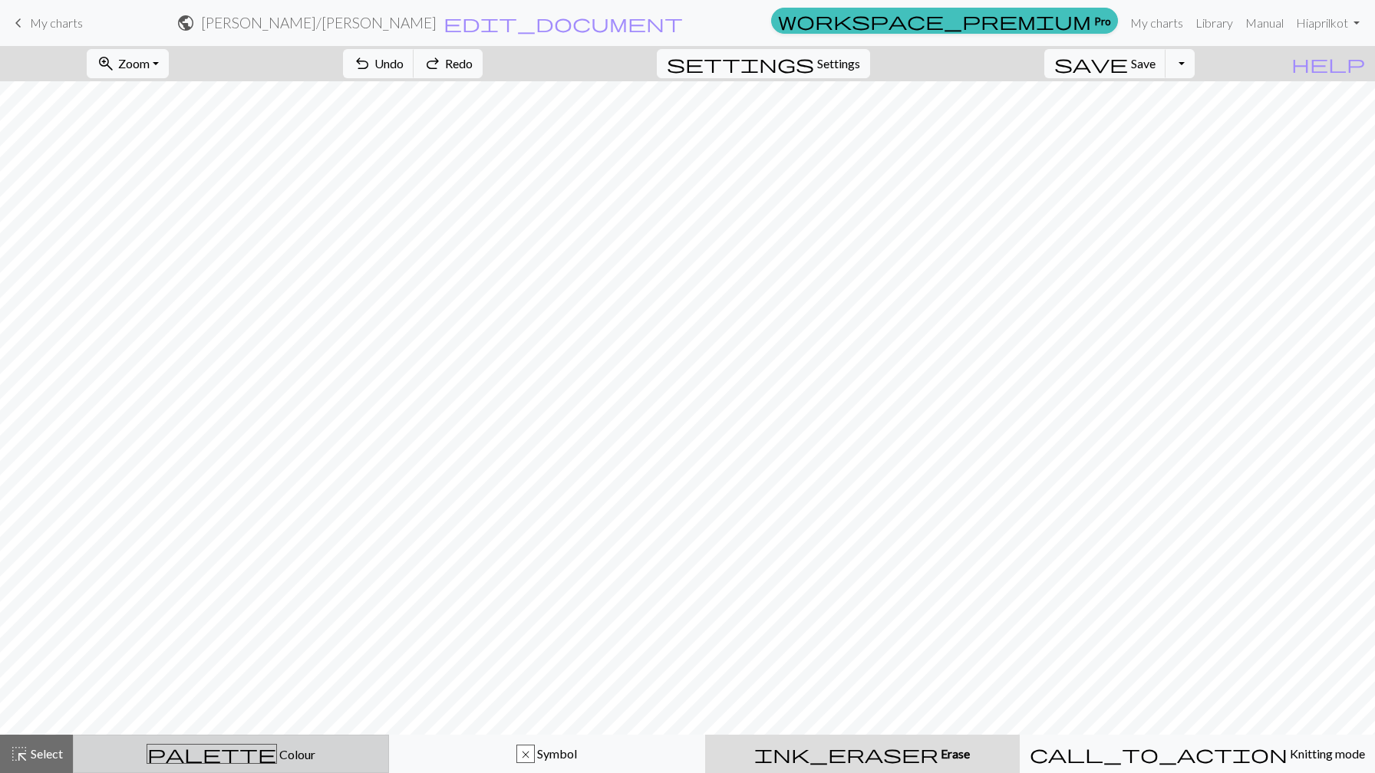
click at [291, 739] on button "palette Colour Colour" at bounding box center [231, 754] width 316 height 38
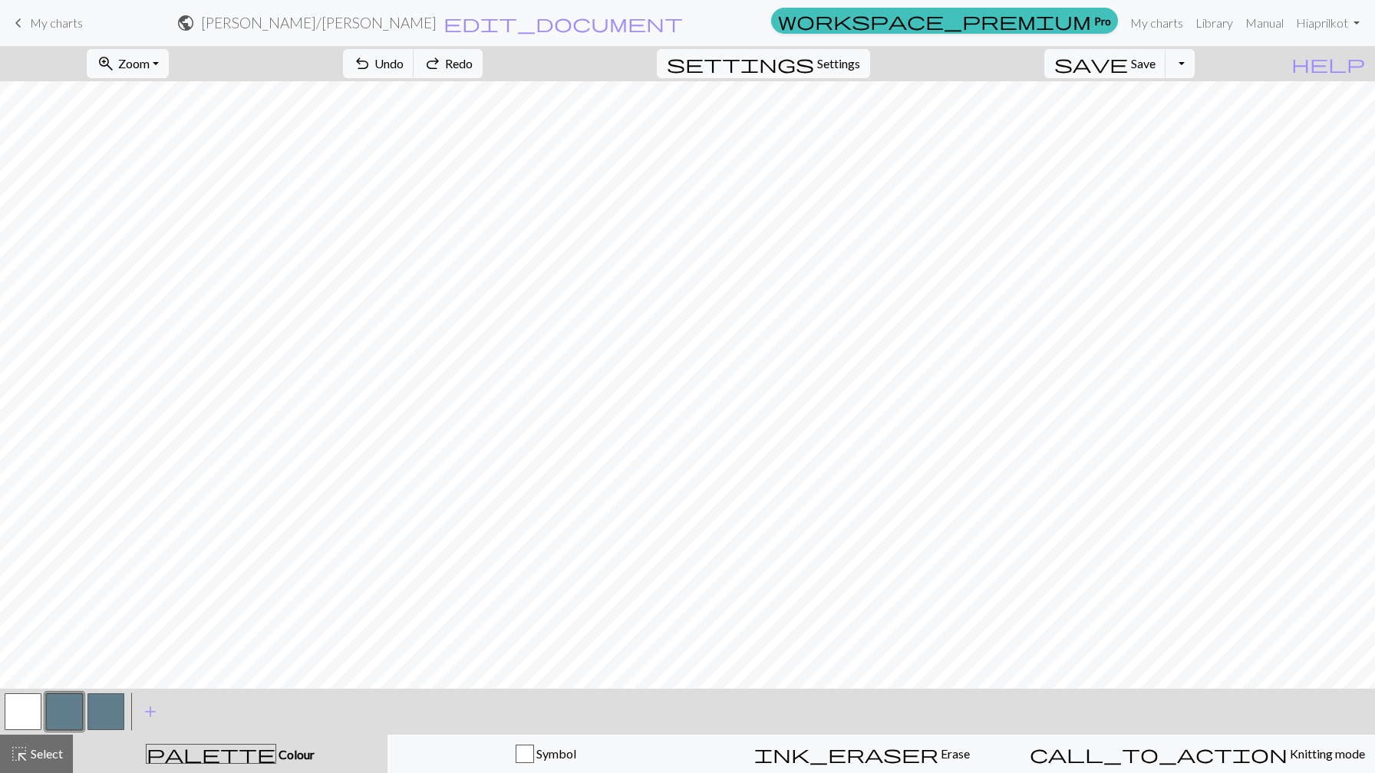
click at [55, 710] on button "button" at bounding box center [64, 711] width 37 height 37
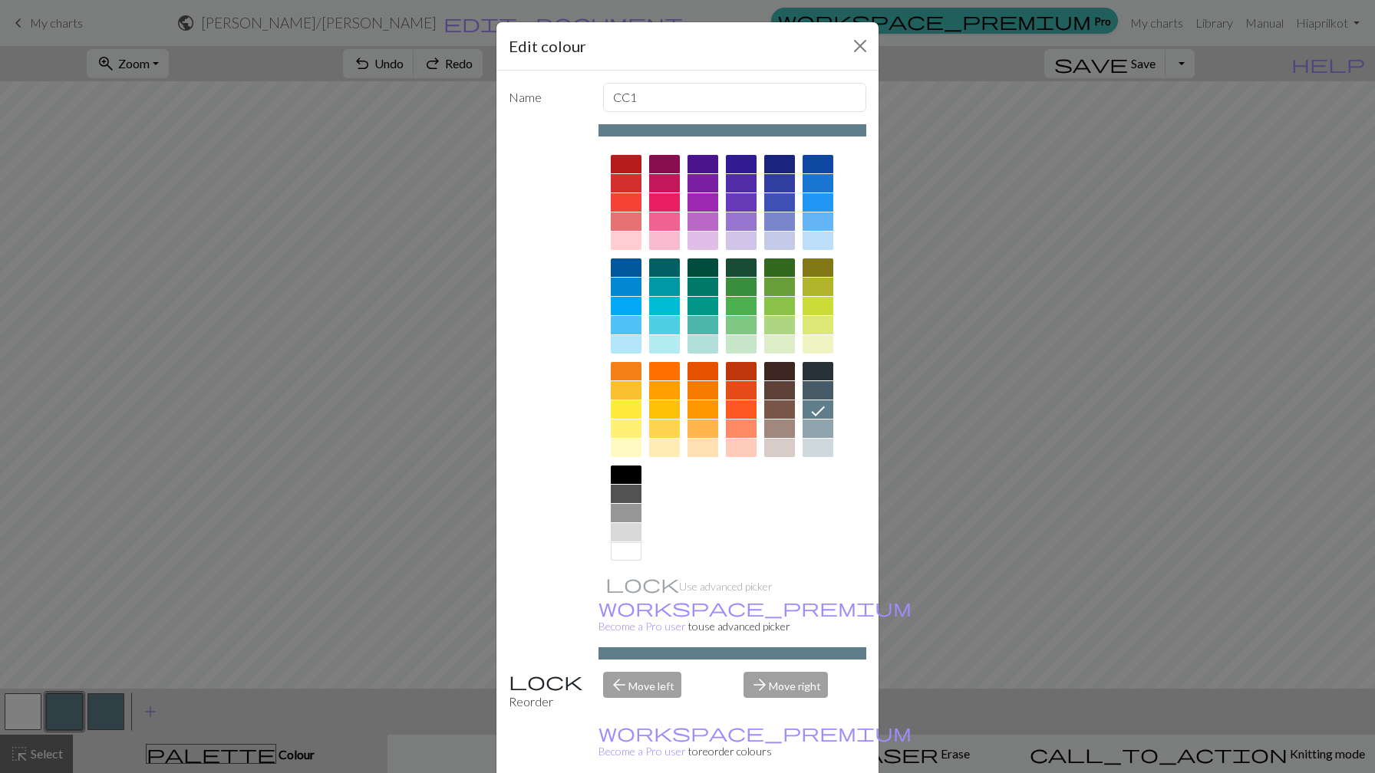
click at [622, 515] on div at bounding box center [626, 513] width 31 height 18
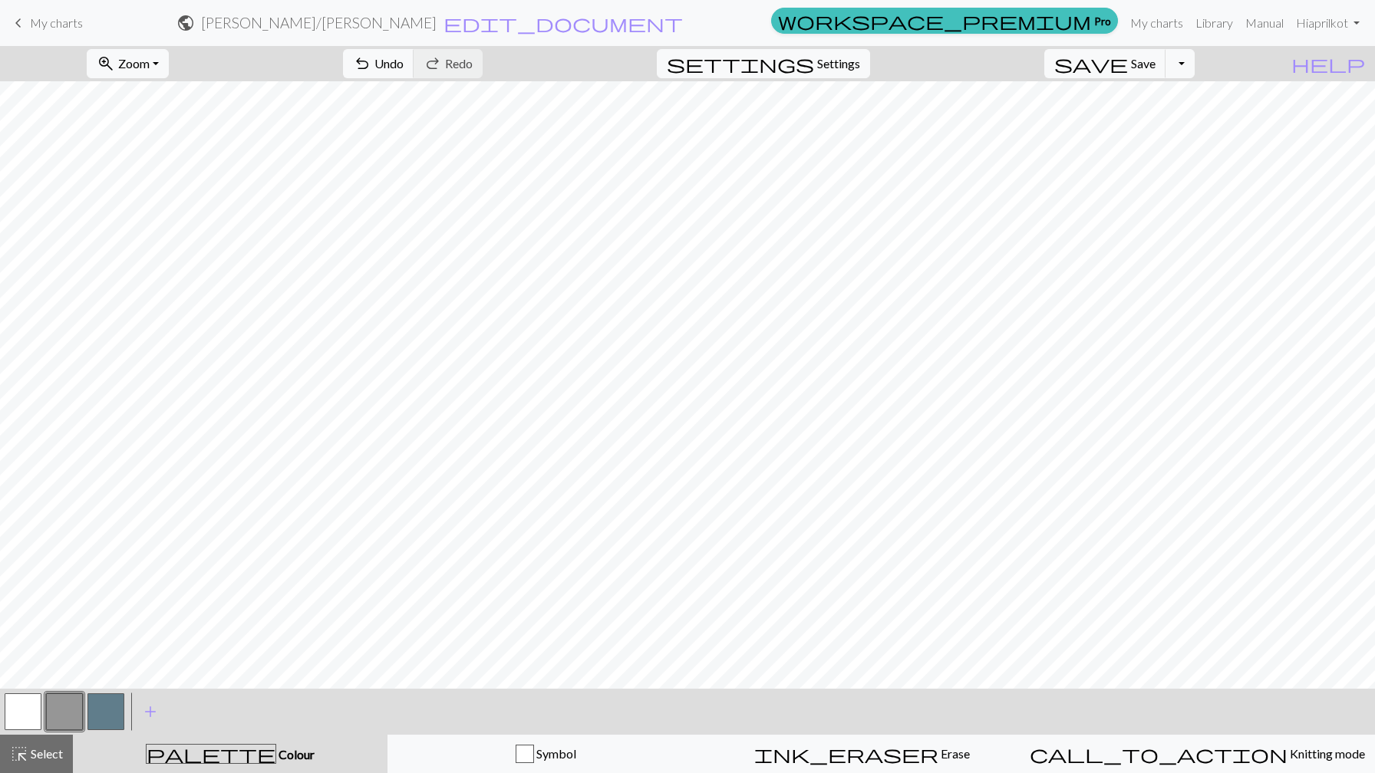
click at [116, 715] on button "button" at bounding box center [105, 711] width 37 height 37
click at [116, 715] on div "Edit colour Name CC2 Use advanced picker workspace_premium Become a Pro user to…" at bounding box center [687, 386] width 1375 height 773
click at [114, 716] on button "button" at bounding box center [105, 711] width 37 height 37
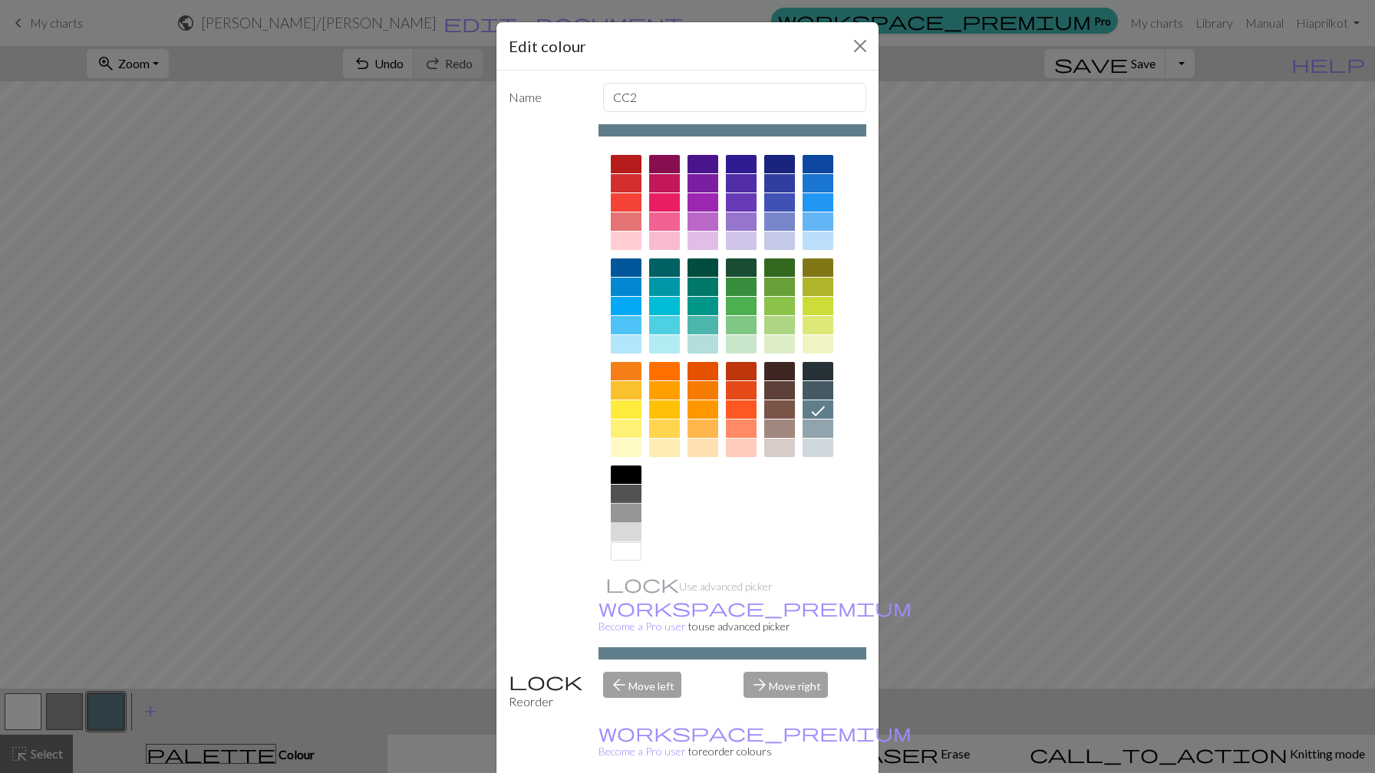
click at [621, 512] on div at bounding box center [626, 513] width 31 height 18
